Goal: Information Seeking & Learning: Find specific fact

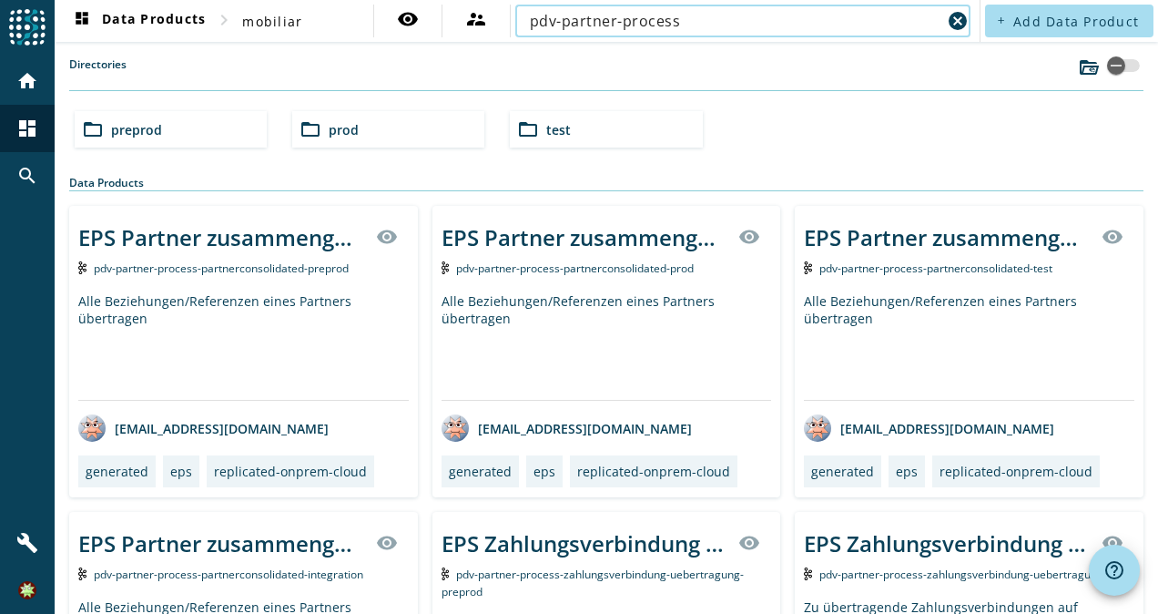
click at [731, 21] on input "pdv-partner-process" at bounding box center [736, 21] width 412 height 22
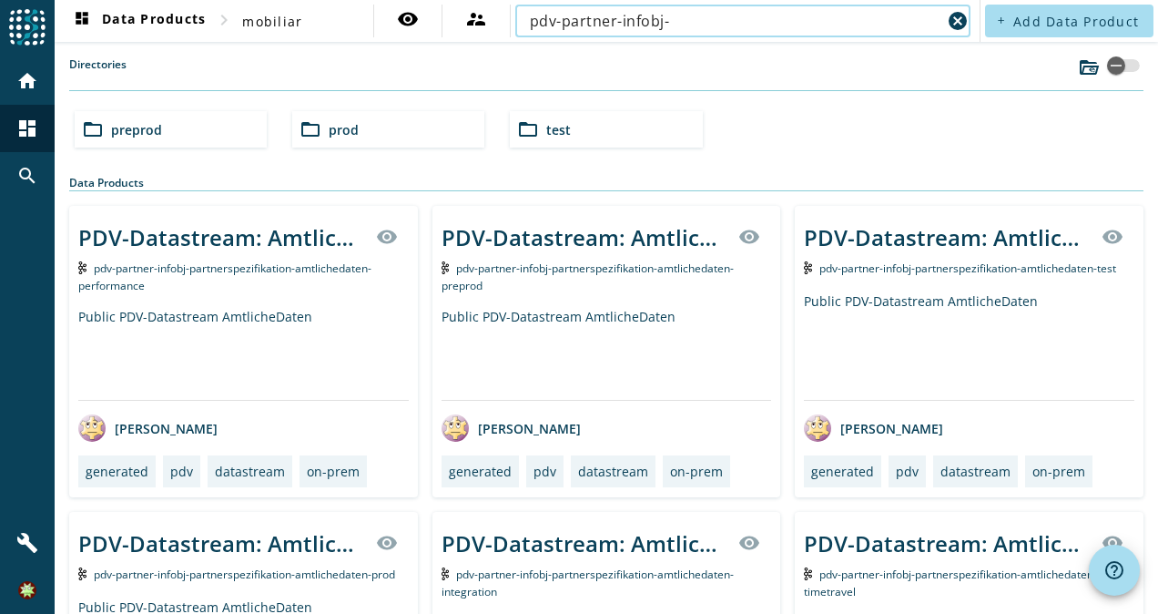
type input "pdv-partner-infobj-"
click at [146, 124] on span "preprod" at bounding box center [136, 129] width 51 height 17
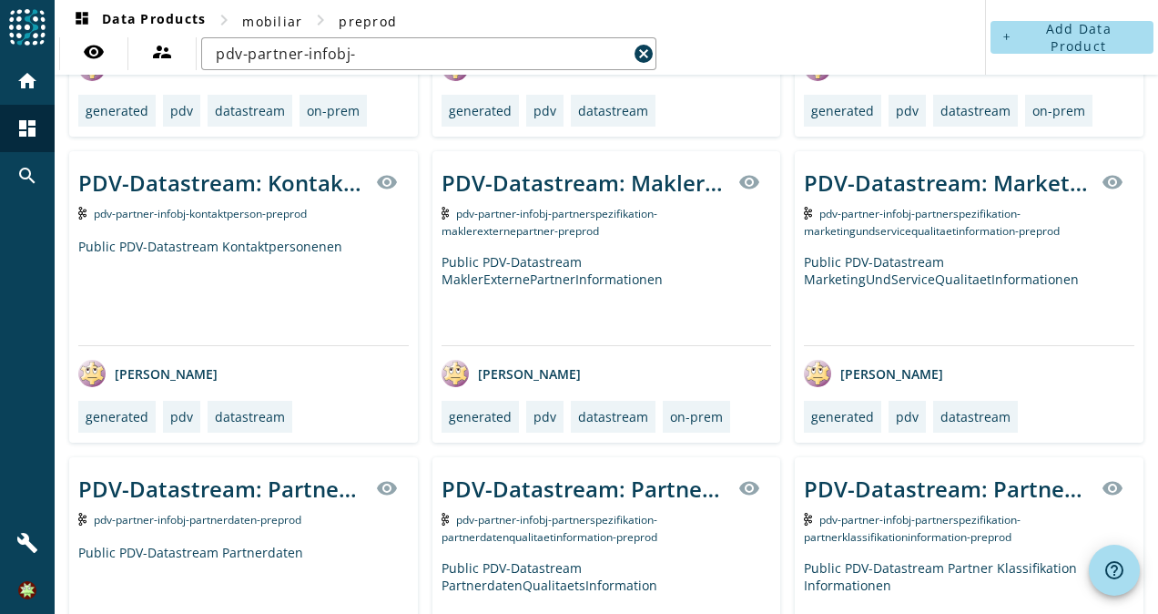
scroll to position [977, 0]
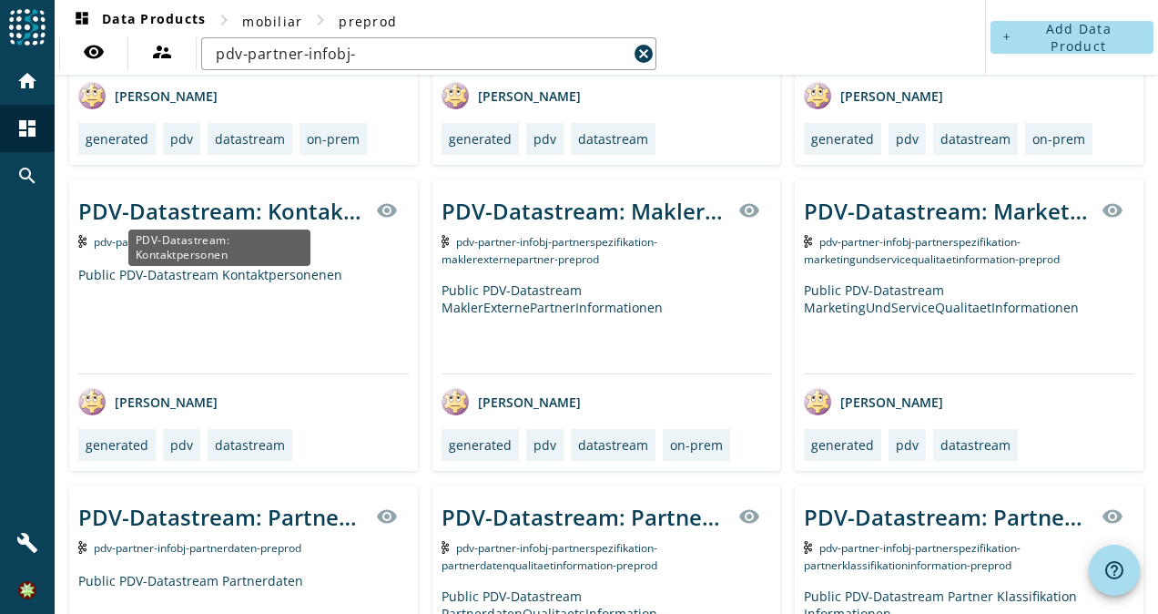
click at [254, 202] on div "PDV-Datastream: Kontaktpersonen" at bounding box center [221, 211] width 287 height 30
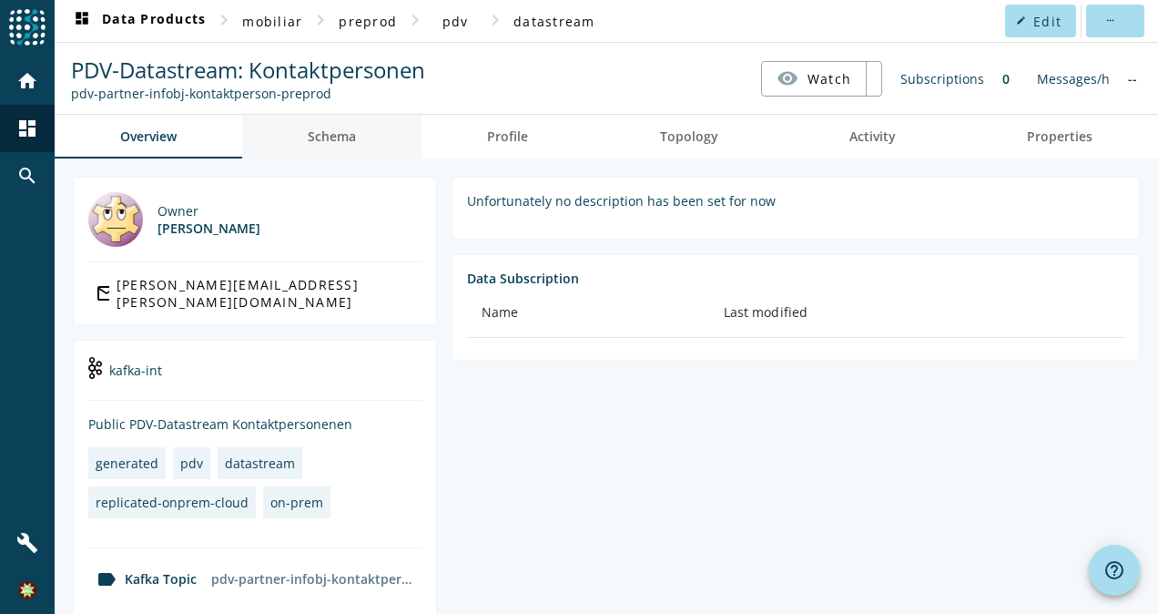
click at [339, 124] on span "Schema" at bounding box center [332, 137] width 48 height 44
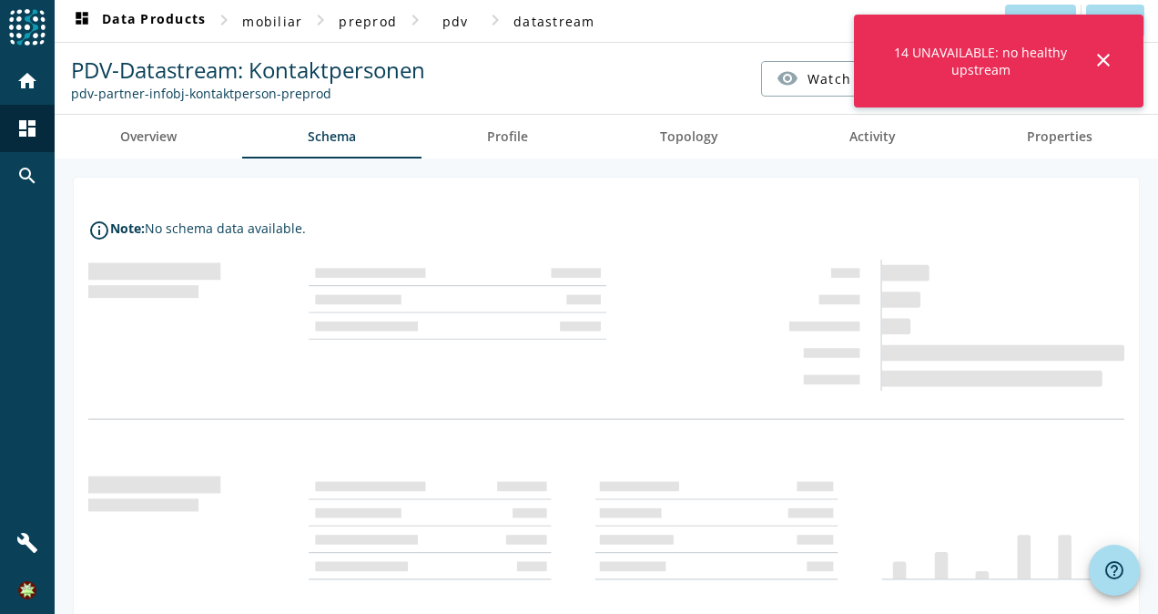
click at [1118, 54] on div "14 UNAVAILABLE: no healthy upstream close" at bounding box center [999, 61] width 290 height 93
click at [634, 77] on nav "PDV-Datastream: Kontaktpersonen pdv-partner-infobj-kontaktperson-preprod visibi…" at bounding box center [606, 78] width 1089 height 56
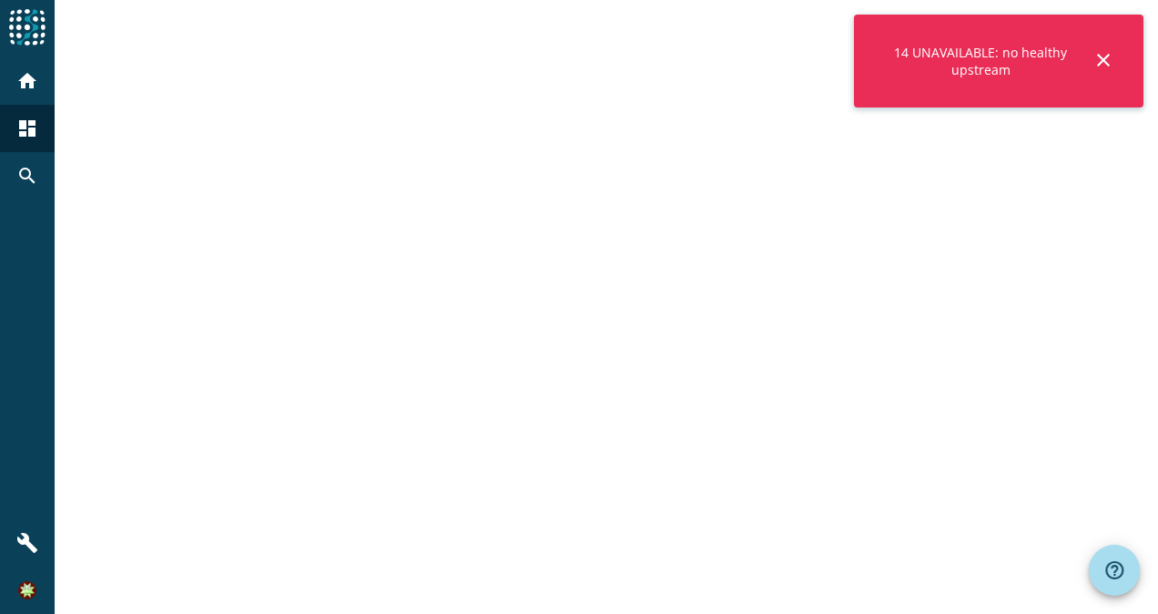
click at [1111, 60] on mat-icon "close" at bounding box center [1104, 60] width 22 height 22
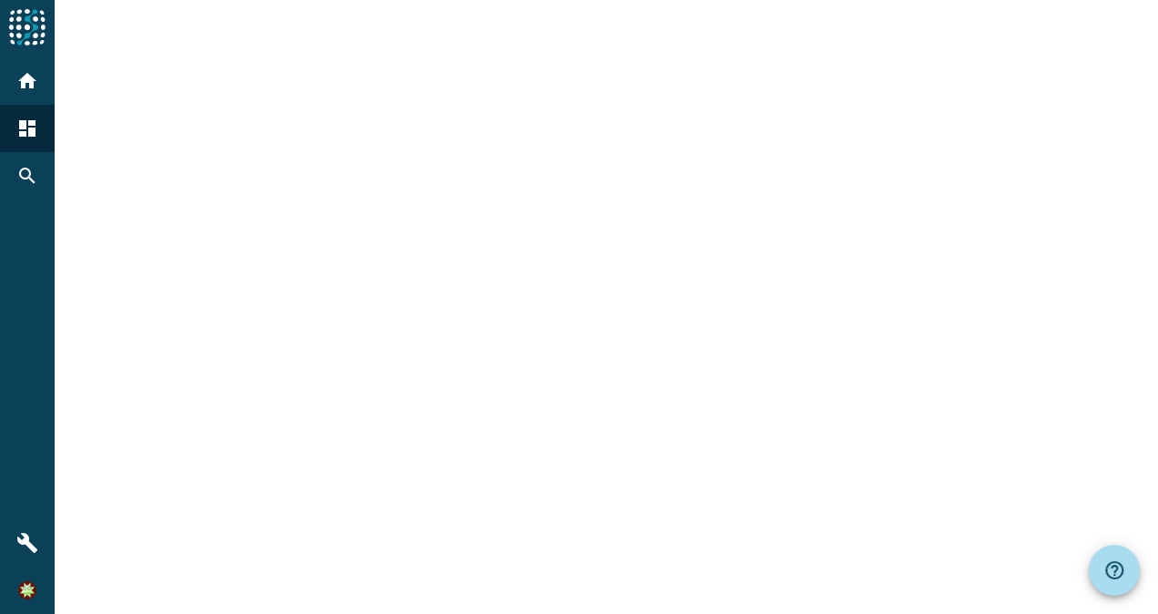
click at [268, 80] on div at bounding box center [607, 307] width 1104 height 614
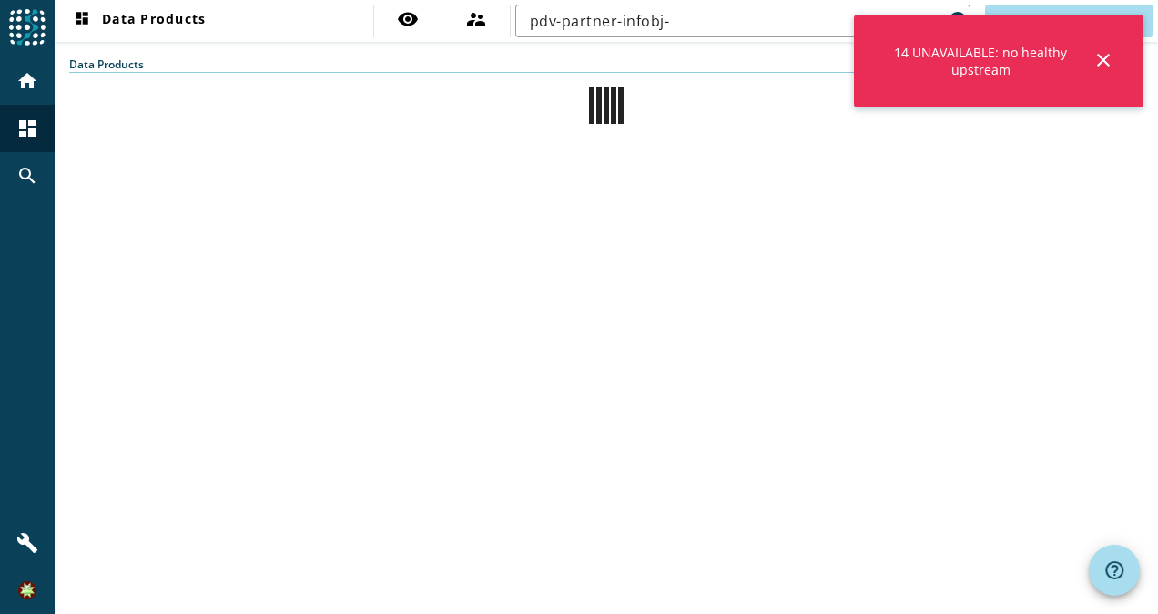
click at [1111, 58] on mat-icon "close" at bounding box center [1104, 60] width 22 height 22
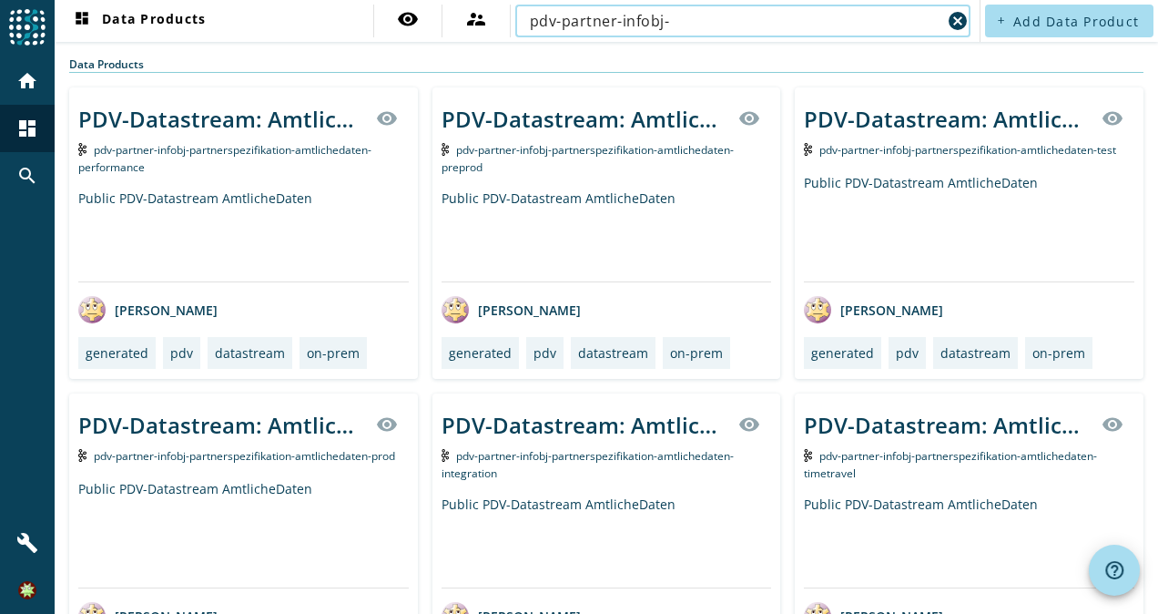
click at [729, 26] on input "pdv-partner-infobj-" at bounding box center [736, 21] width 412 height 22
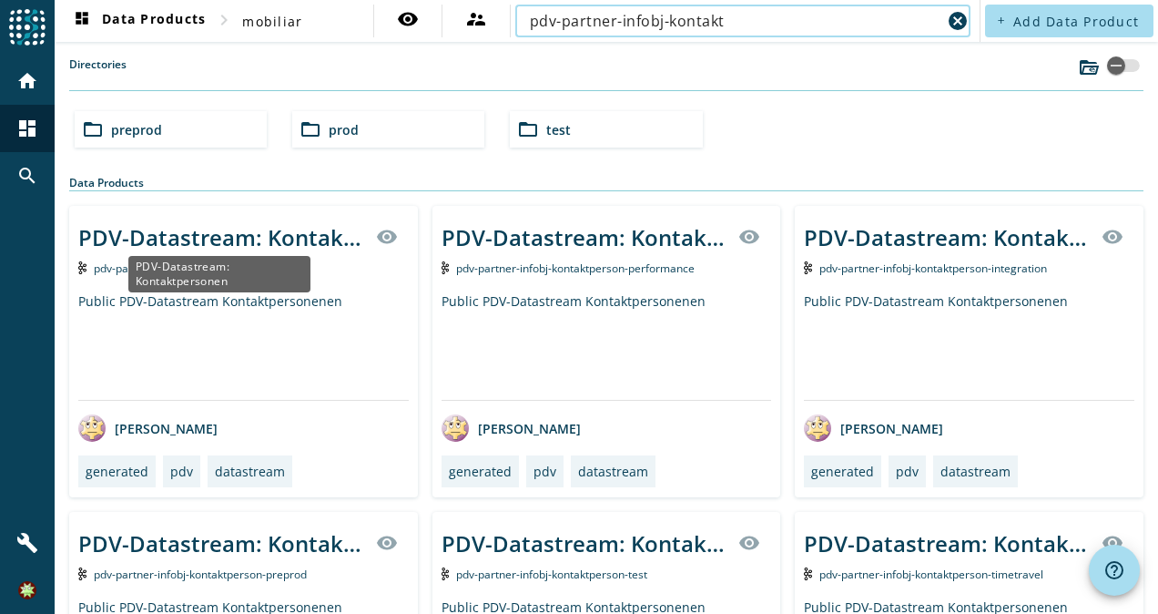
type input "pdv-partner-infobj-kontakt"
click at [242, 235] on div "PDV-Datastream: Kontaktpersonen" at bounding box center [221, 237] width 287 height 30
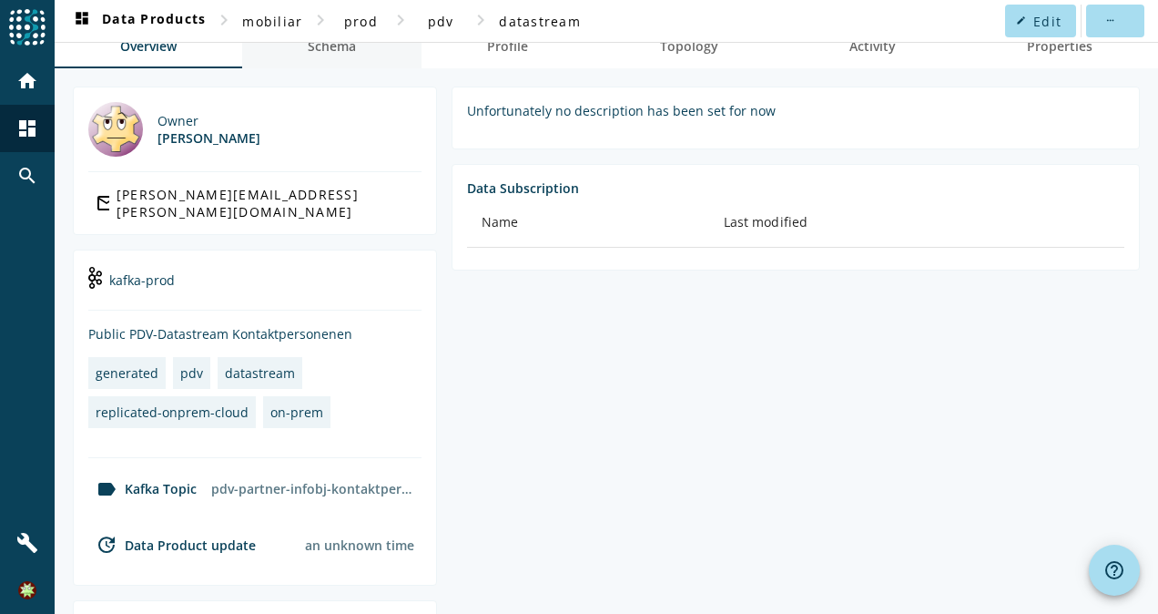
scroll to position [165, 0]
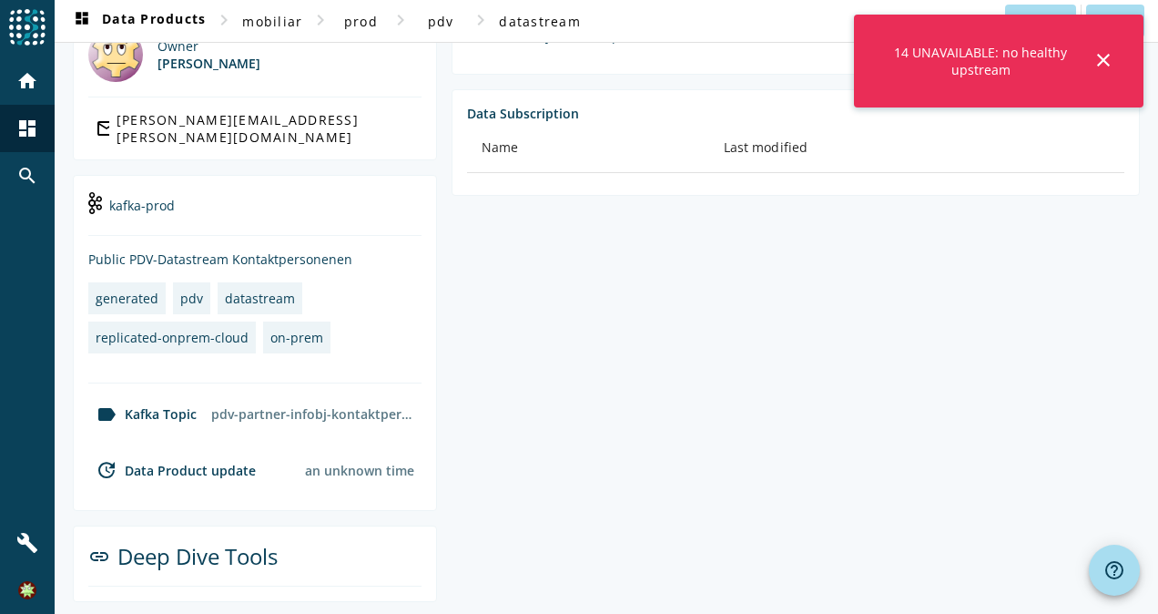
click at [355, 411] on div "pdv-partner-infobj-kontaktperson-prod" at bounding box center [313, 414] width 218 height 32
drag, startPoint x: 355, startPoint y: 411, endPoint x: 279, endPoint y: 250, distance: 178.4
click at [279, 250] on div "Public PDV-Datastream Kontaktpersonenen" at bounding box center [254, 258] width 333 height 17
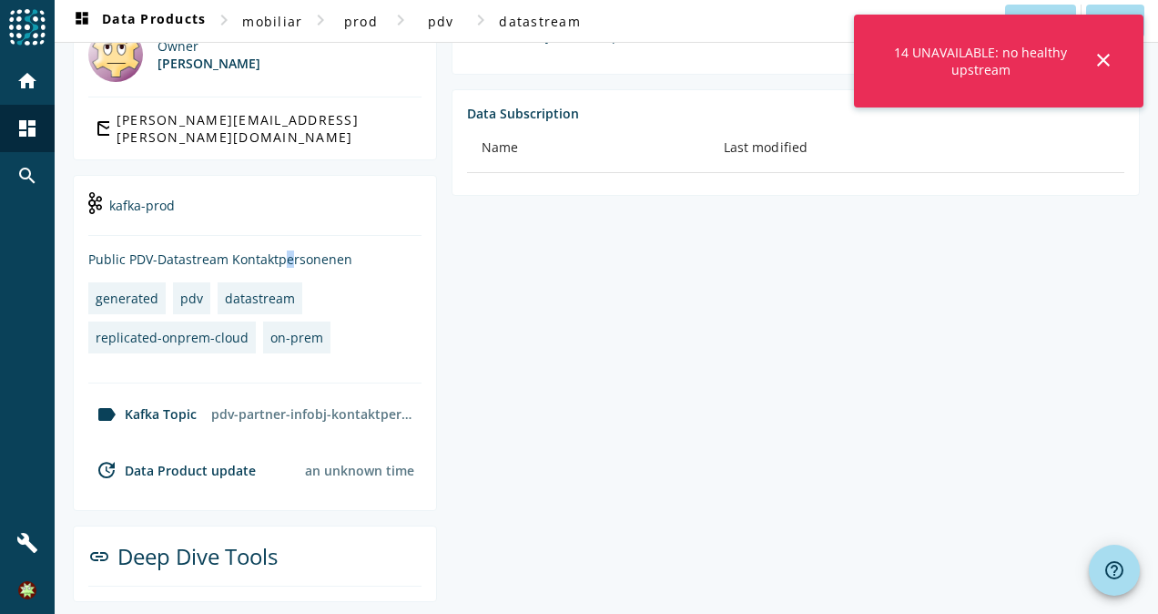
click at [279, 250] on div "Public PDV-Datastream Kontaktpersonenen" at bounding box center [254, 258] width 333 height 17
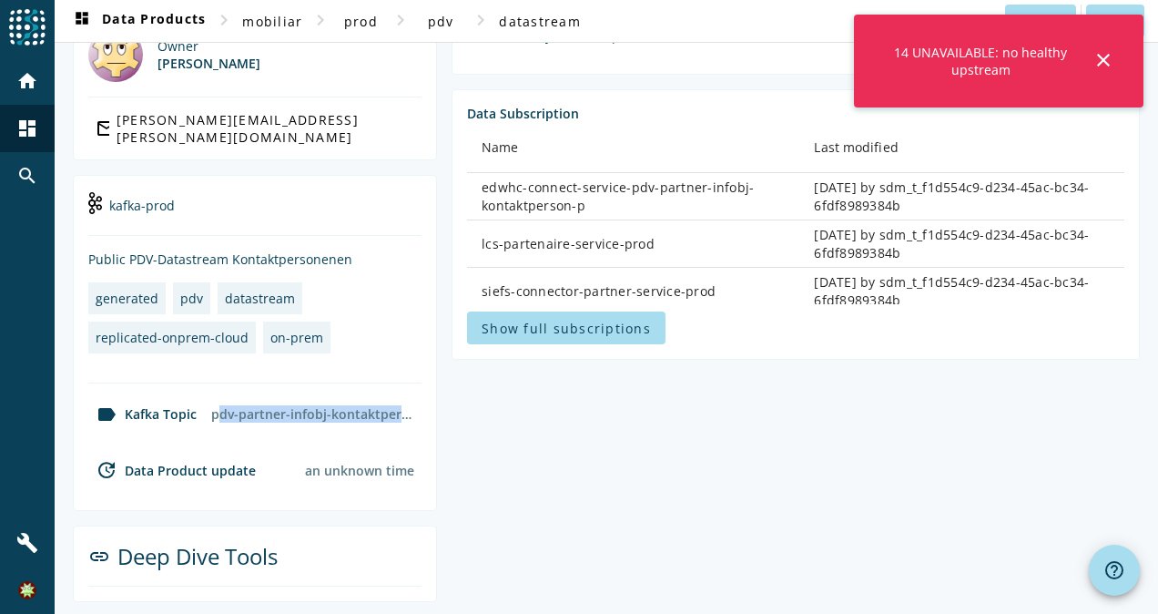
drag, startPoint x: 211, startPoint y: 412, endPoint x: 414, endPoint y: 412, distance: 203.1
click at [414, 412] on div "pdv-partner-infobj-kontaktperson-prod" at bounding box center [313, 414] width 218 height 32
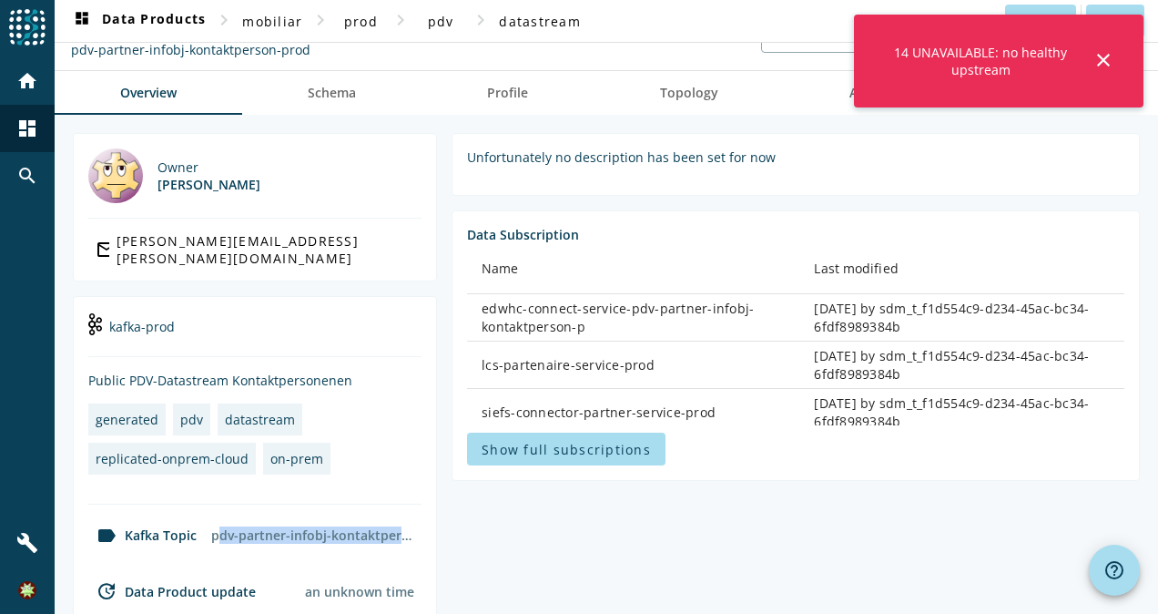
scroll to position [0, 0]
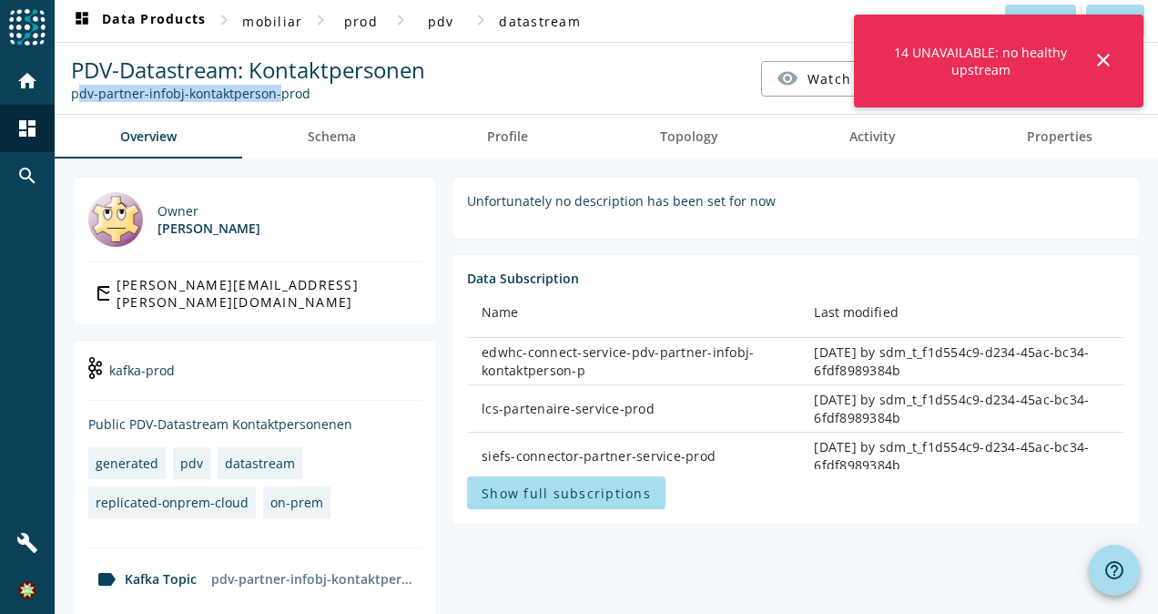
drag, startPoint x: 269, startPoint y: 96, endPoint x: 55, endPoint y: 95, distance: 214.0
click at [55, 95] on spd-actions-toolbar "PDV-Datastream: Kontaktpersonen pdv-partner-infobj-kontaktperson-prod visibilit…" at bounding box center [607, 78] width 1104 height 71
copy div "pdv-partner-infobj-kontaktperson"
